Goal: Obtain resource: Download file/media

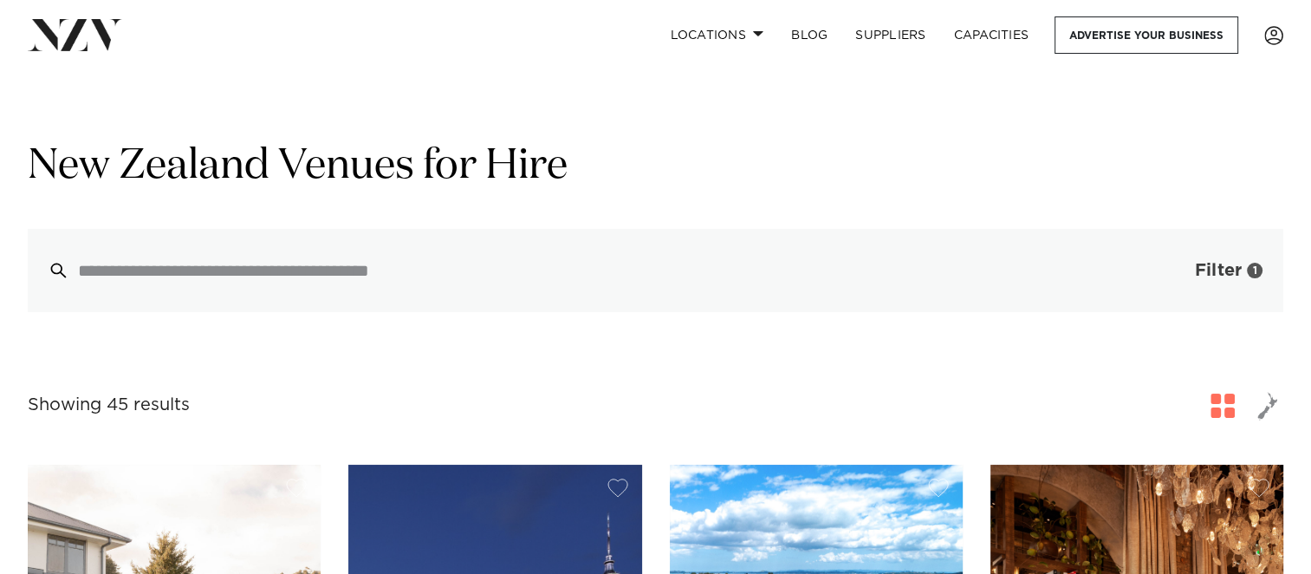
click at [1202, 275] on span "Filter" at bounding box center [1218, 270] width 47 height 17
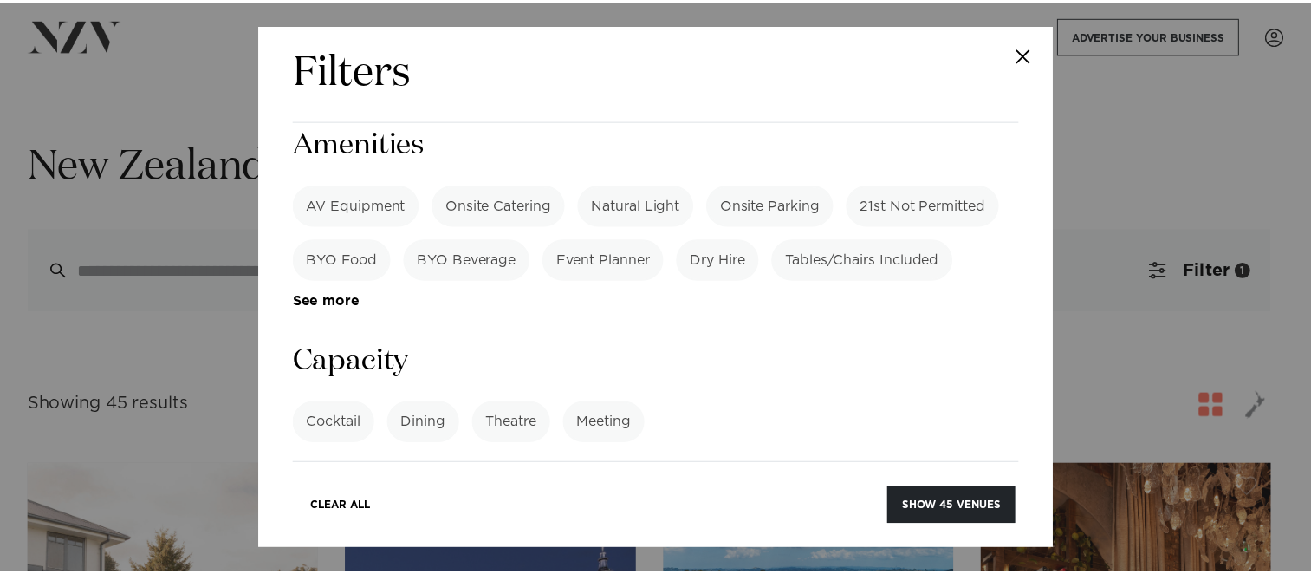
scroll to position [800, 0]
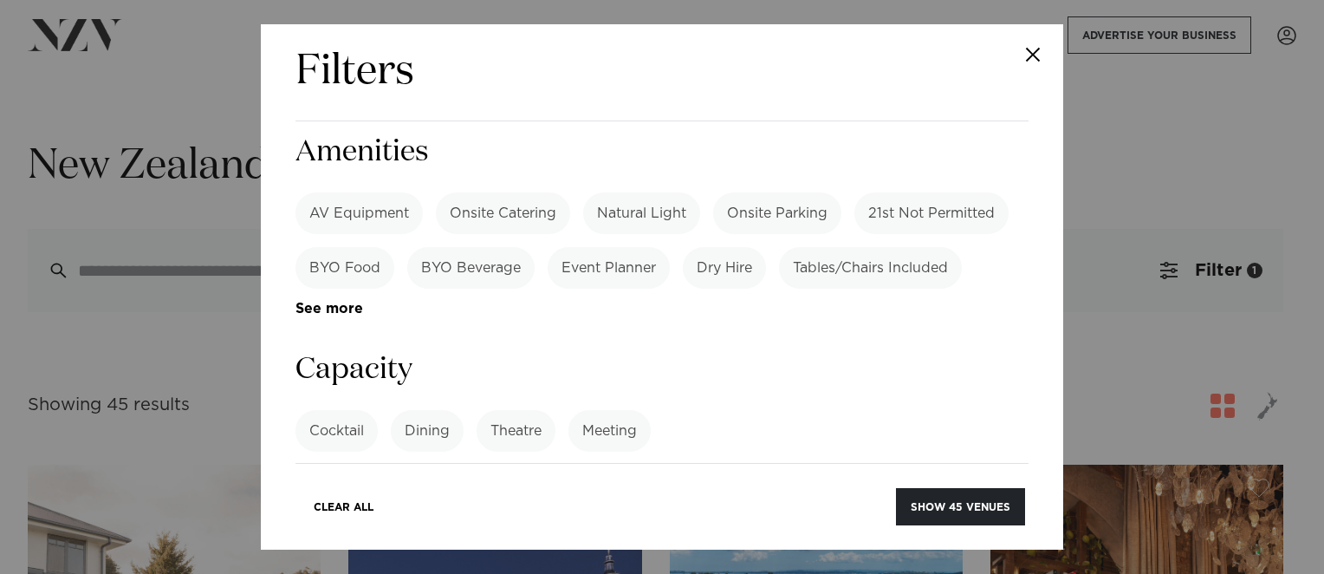
click at [1244, 124] on div "Filters Search Type Venue Supplier See more Locations [GEOGRAPHIC_DATA] [GEOGRA…" at bounding box center [662, 287] width 1324 height 574
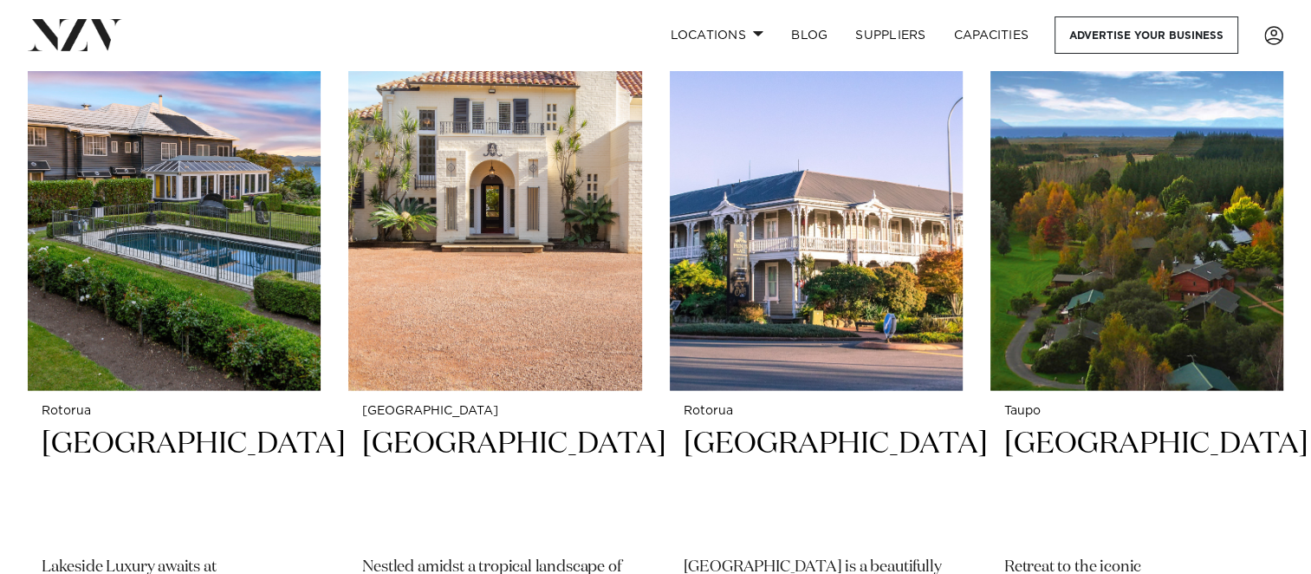
scroll to position [3569, 0]
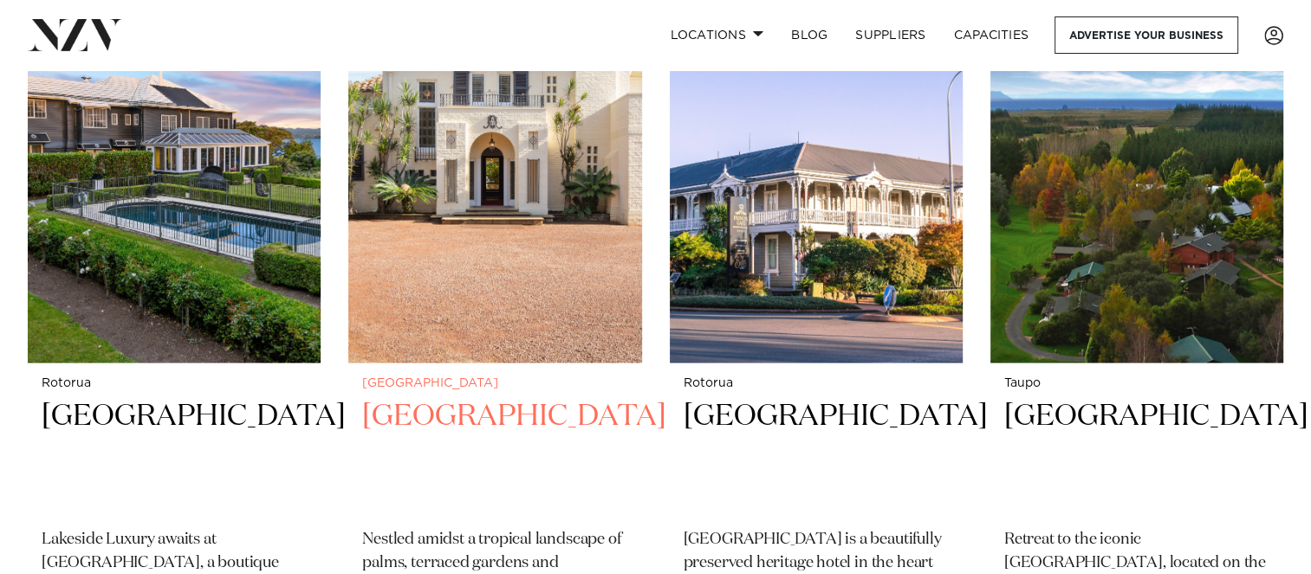
click at [476, 185] on img at bounding box center [494, 166] width 293 height 393
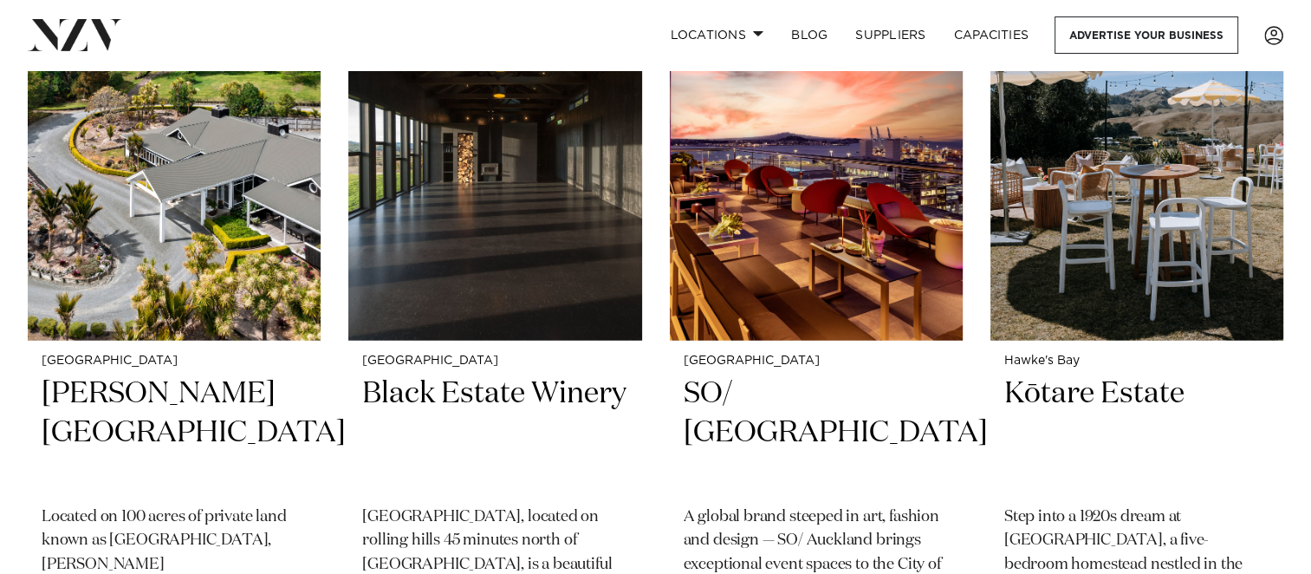
scroll to position [4387, 0]
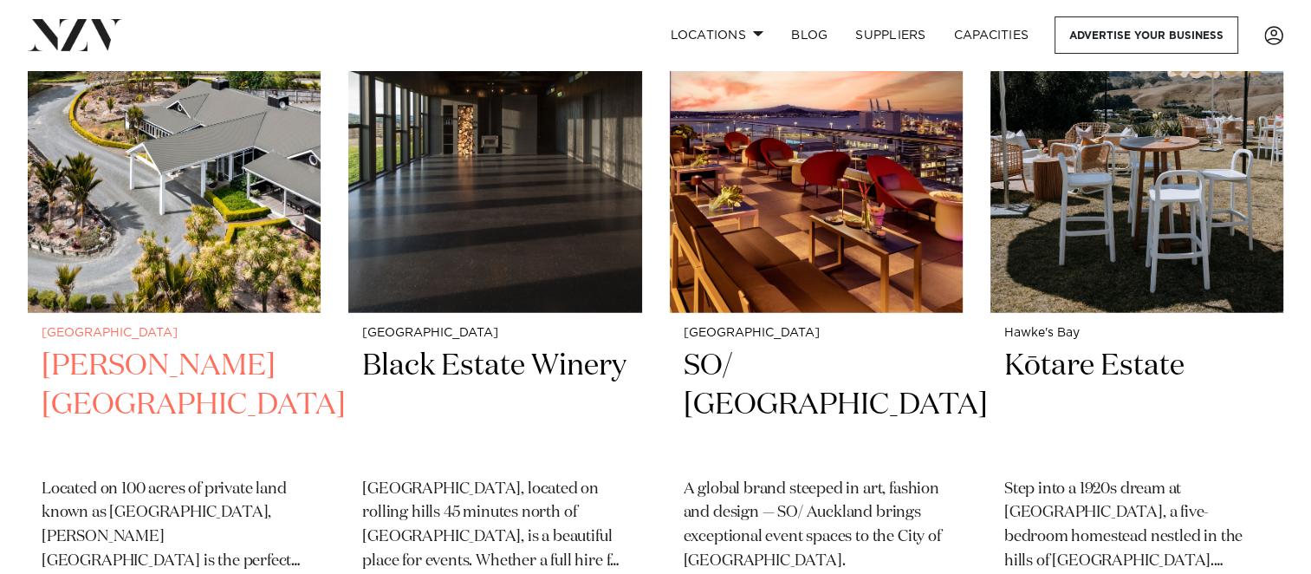
click at [266, 160] on img at bounding box center [174, 115] width 293 height 393
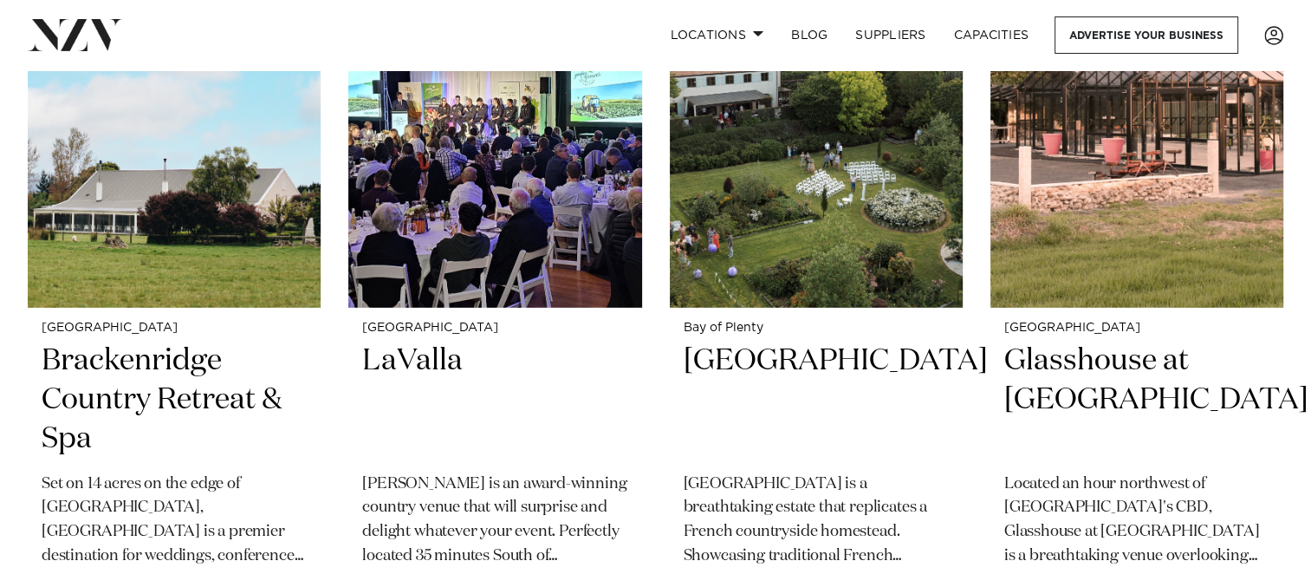
scroll to position [5175, 0]
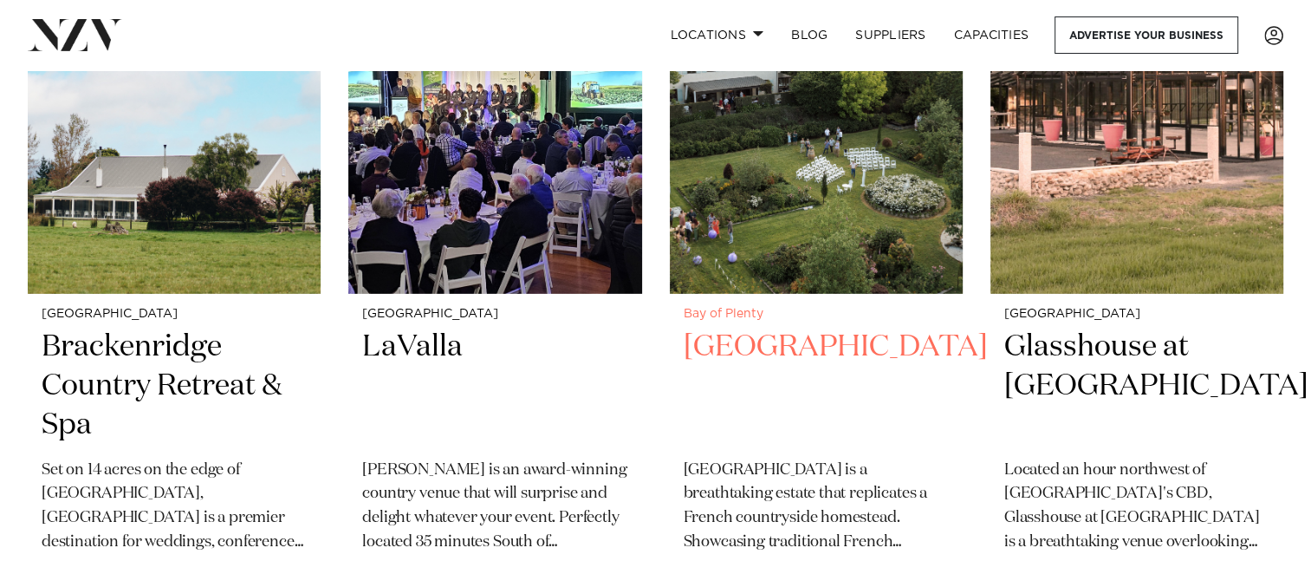
click at [815, 132] on img at bounding box center [816, 96] width 293 height 393
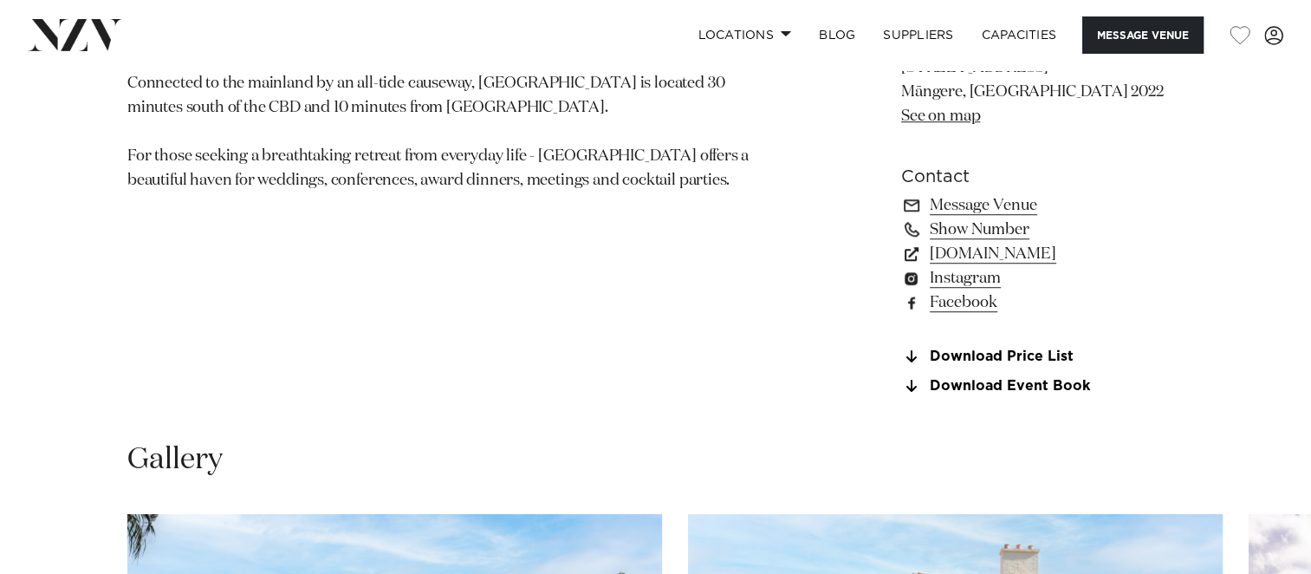
scroll to position [1254, 0]
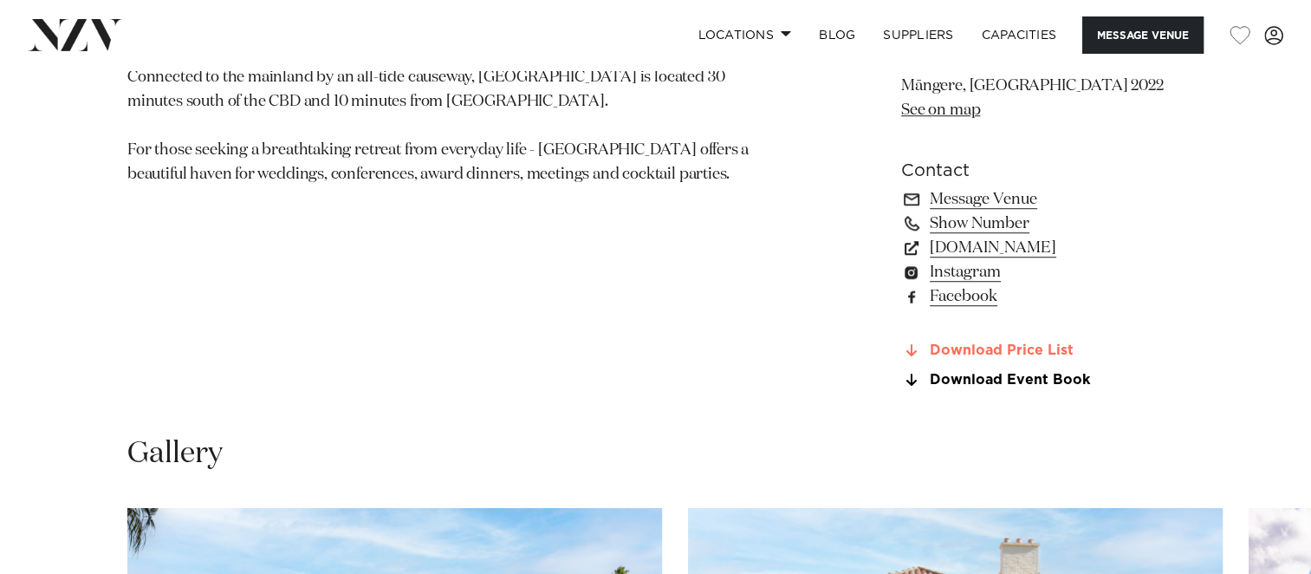
click at [989, 345] on link "Download Price List" at bounding box center [1042, 351] width 282 height 16
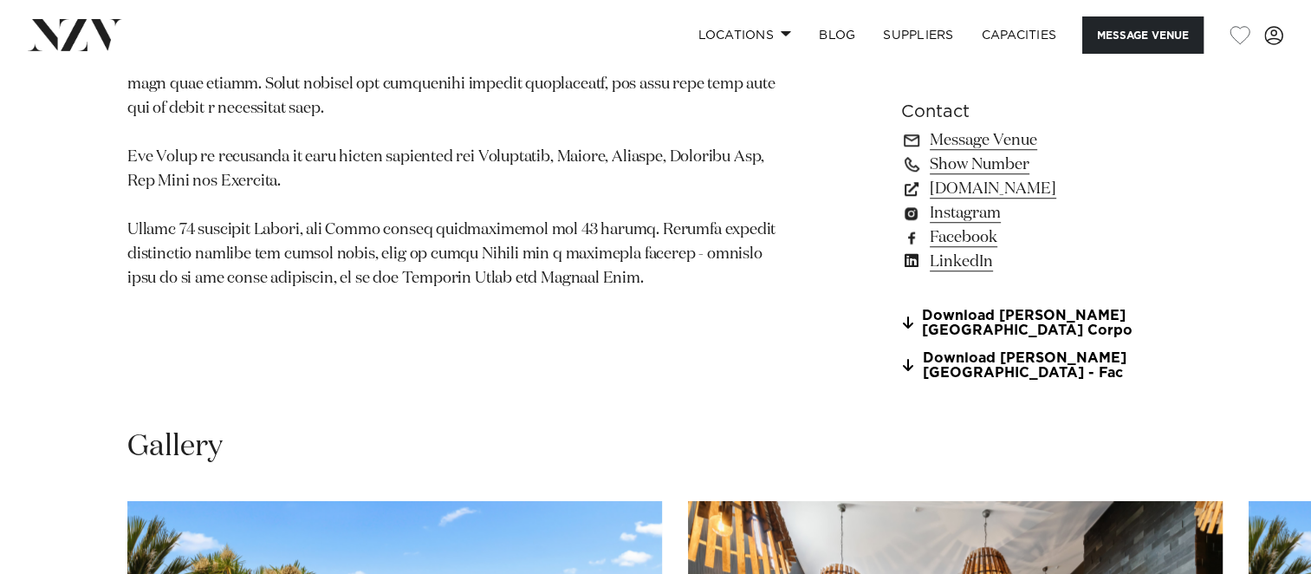
scroll to position [1306, 0]
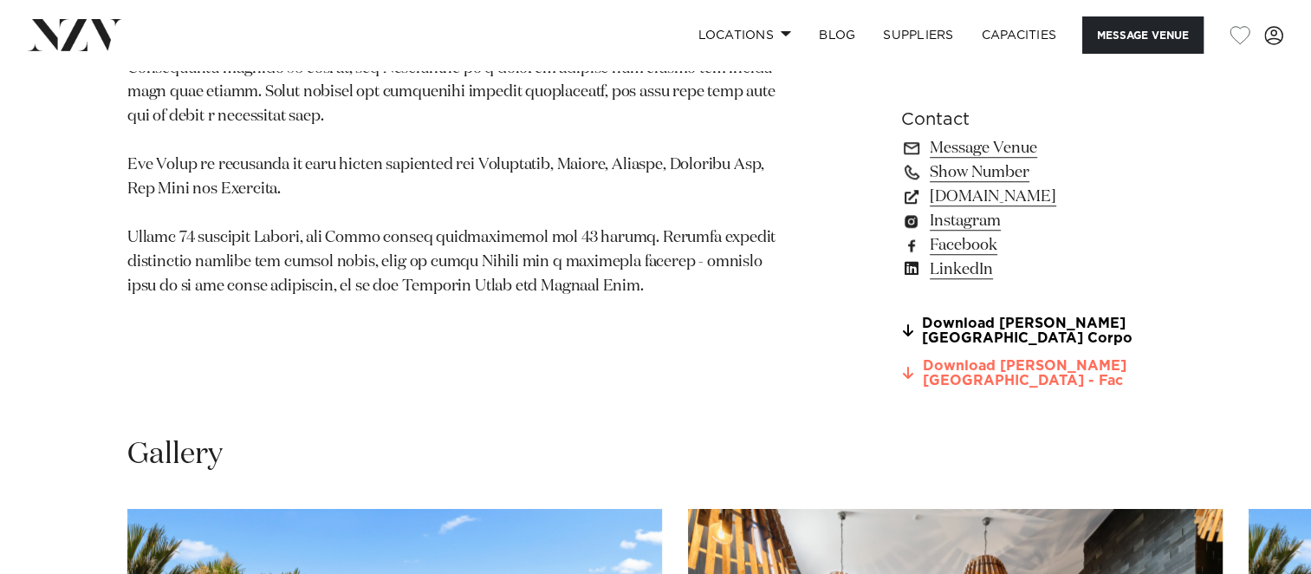
click at [1034, 365] on link "Download Woodhouse Mountain Lodge - Fac" at bounding box center [1042, 373] width 282 height 29
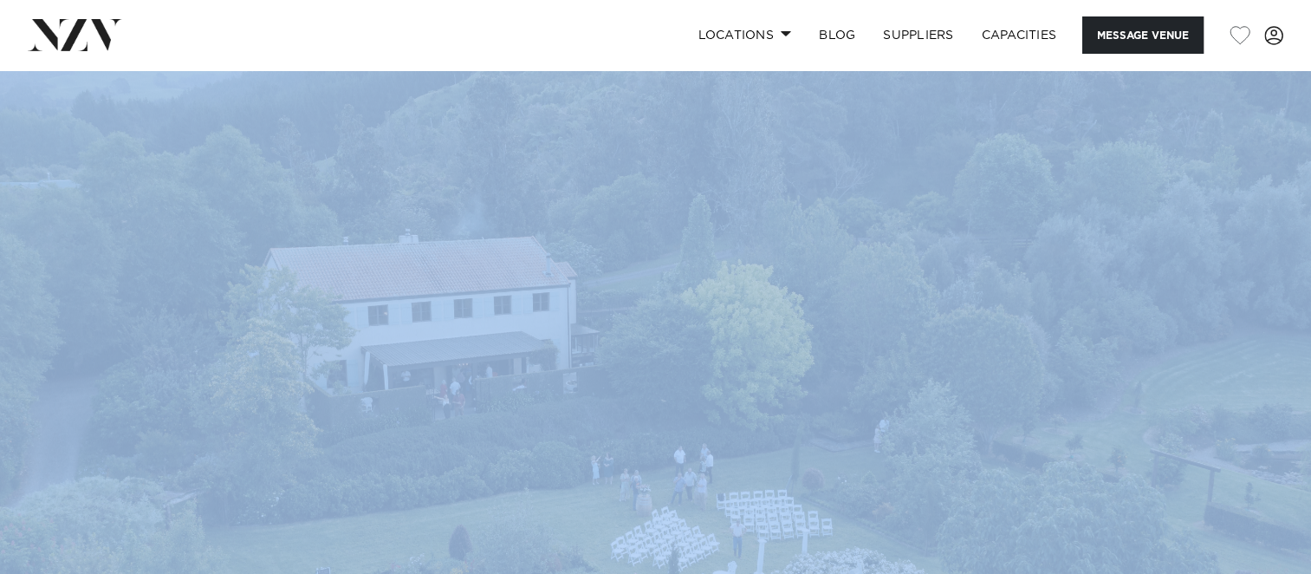
drag, startPoint x: 1306, startPoint y: 51, endPoint x: 1316, endPoint y: 94, distance: 44.4
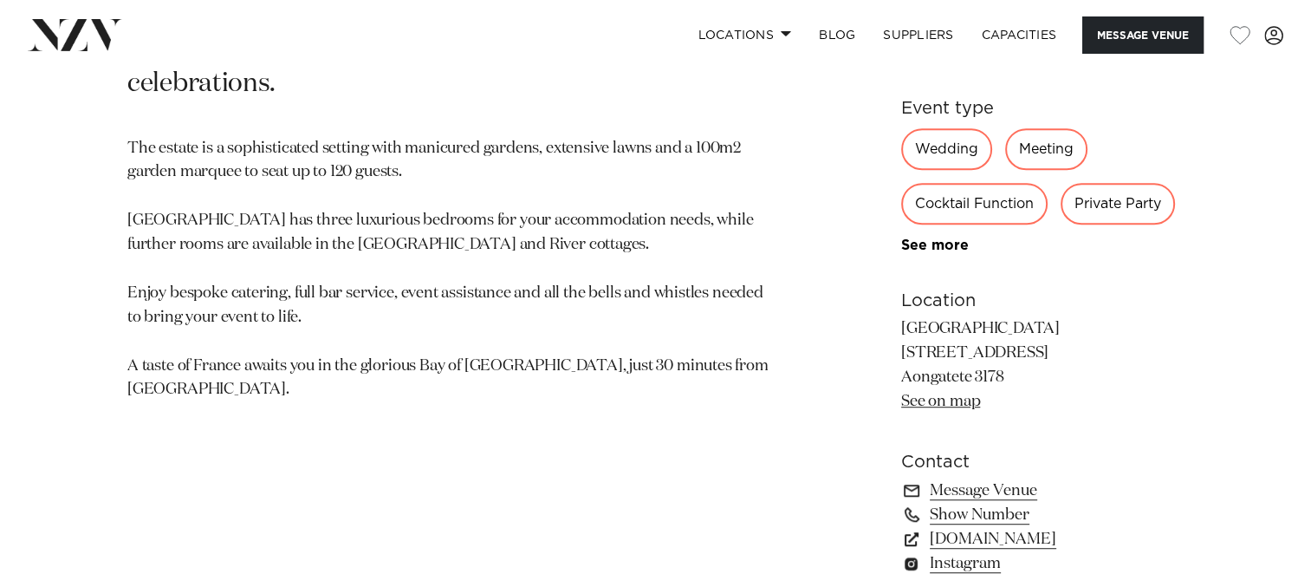
scroll to position [1139, 0]
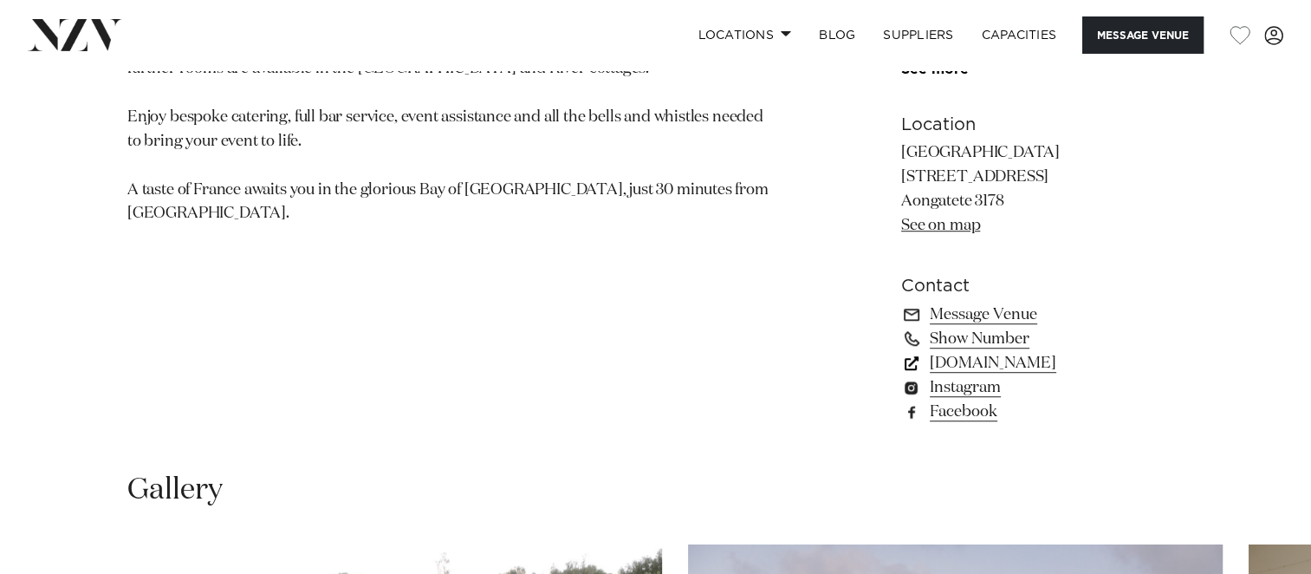
click at [997, 364] on link "www.villavie.co.nz" at bounding box center [1042, 363] width 282 height 24
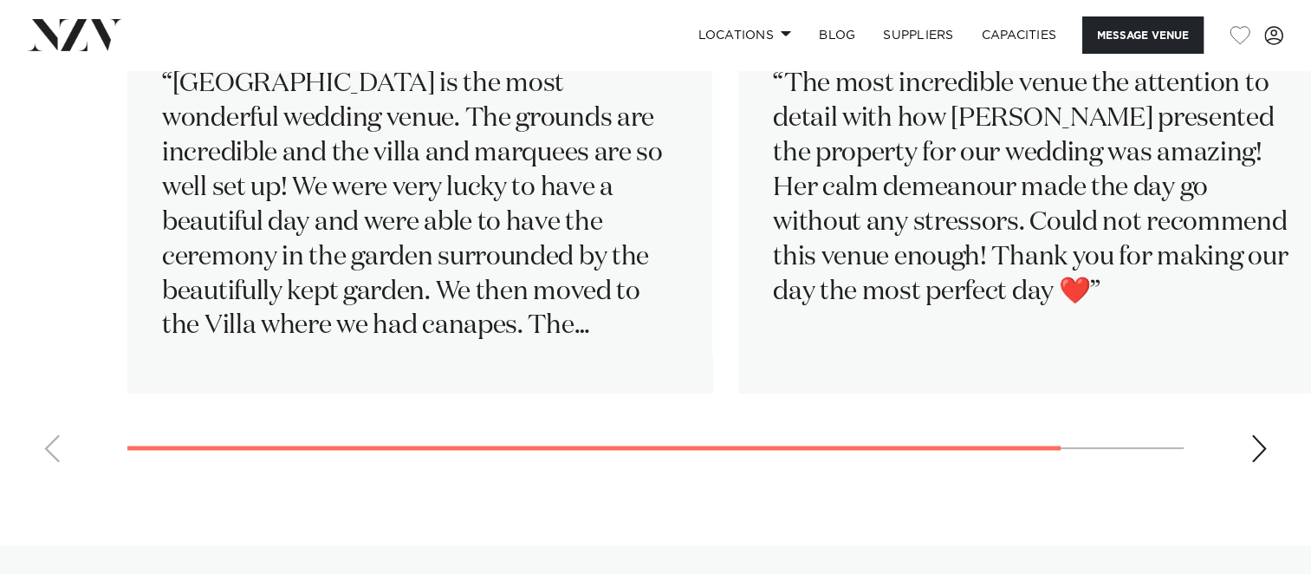
scroll to position [2641, 0]
